Goal: Find specific page/section: Find specific page/section

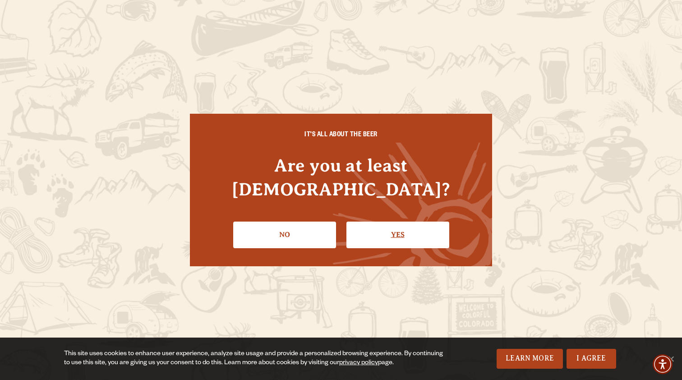
click at [383, 221] on link "Yes" at bounding box center [397, 234] width 103 height 26
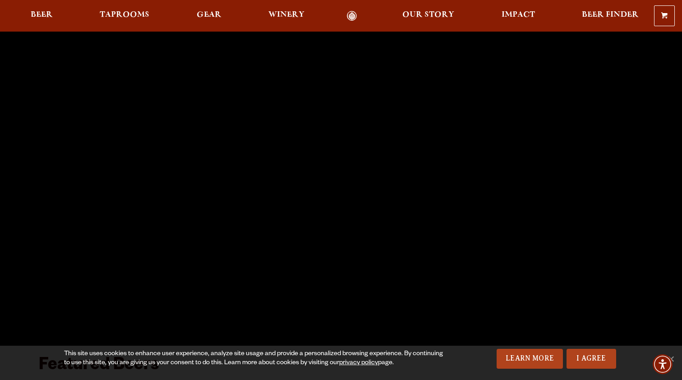
scroll to position [64, 0]
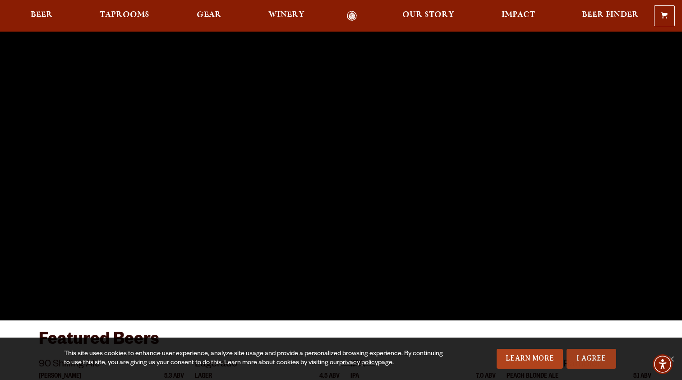
click at [602, 358] on link "I Agree" at bounding box center [591, 359] width 50 height 20
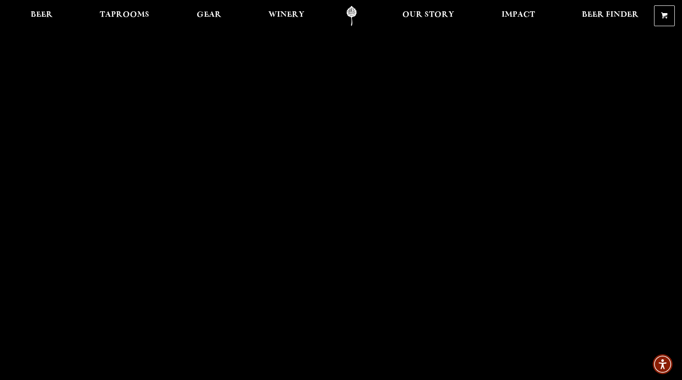
scroll to position [0, 0]
click at [115, 10] on link "Taprooms" at bounding box center [124, 16] width 61 height 20
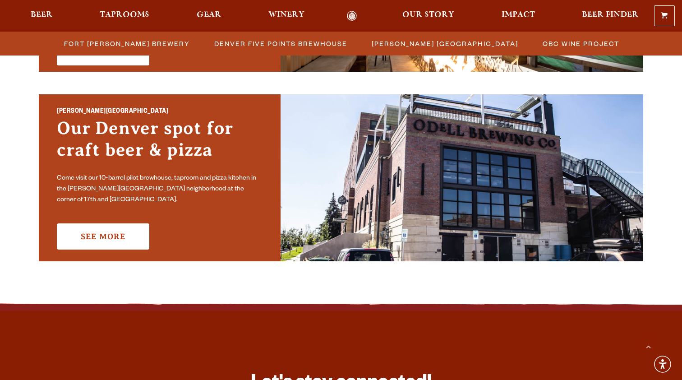
scroll to position [627, 0]
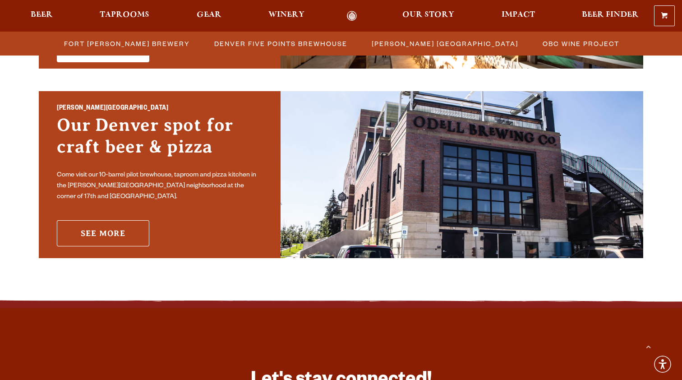
click at [108, 226] on link "See More" at bounding box center [103, 233] width 92 height 26
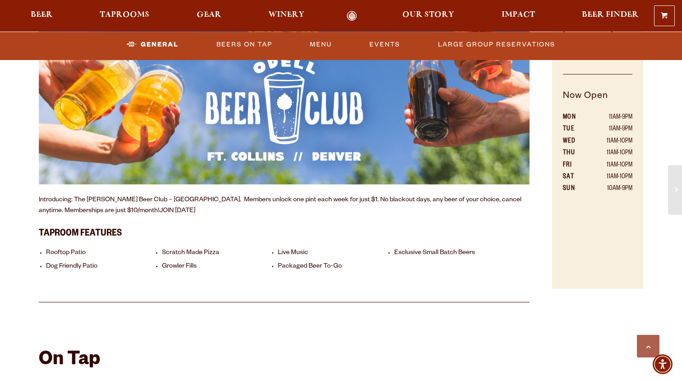
scroll to position [569, 0]
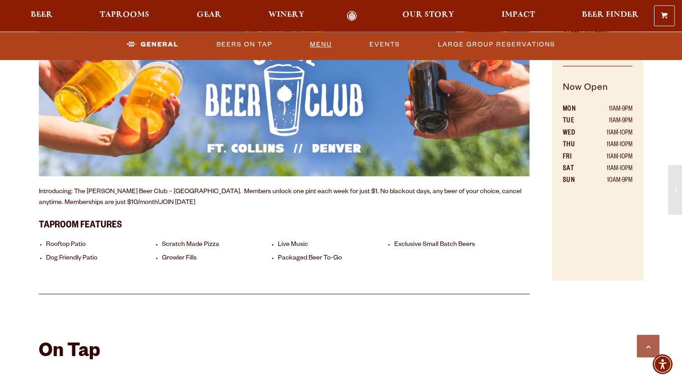
click at [315, 45] on link "Menu" at bounding box center [320, 44] width 29 height 21
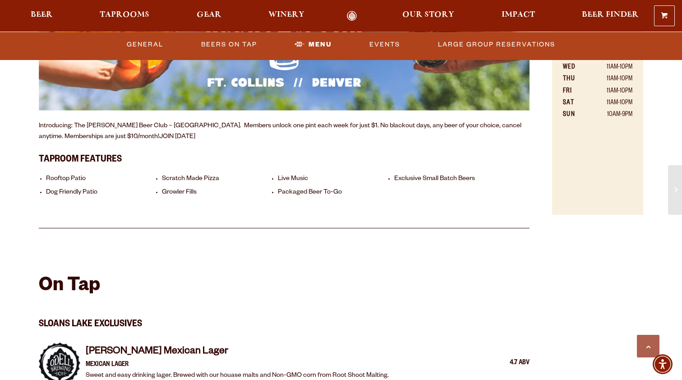
scroll to position [652, 0]
